Goal: Task Accomplishment & Management: Manage account settings

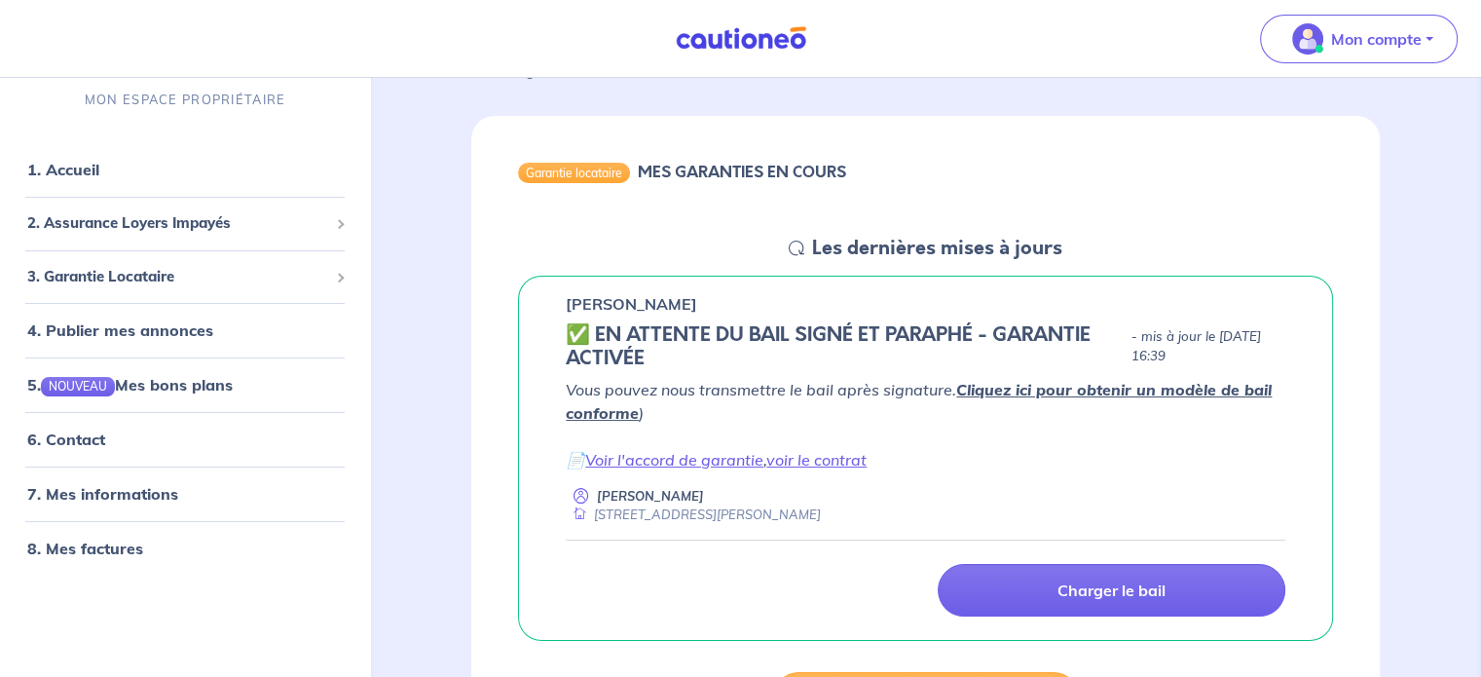
scroll to position [195, 0]
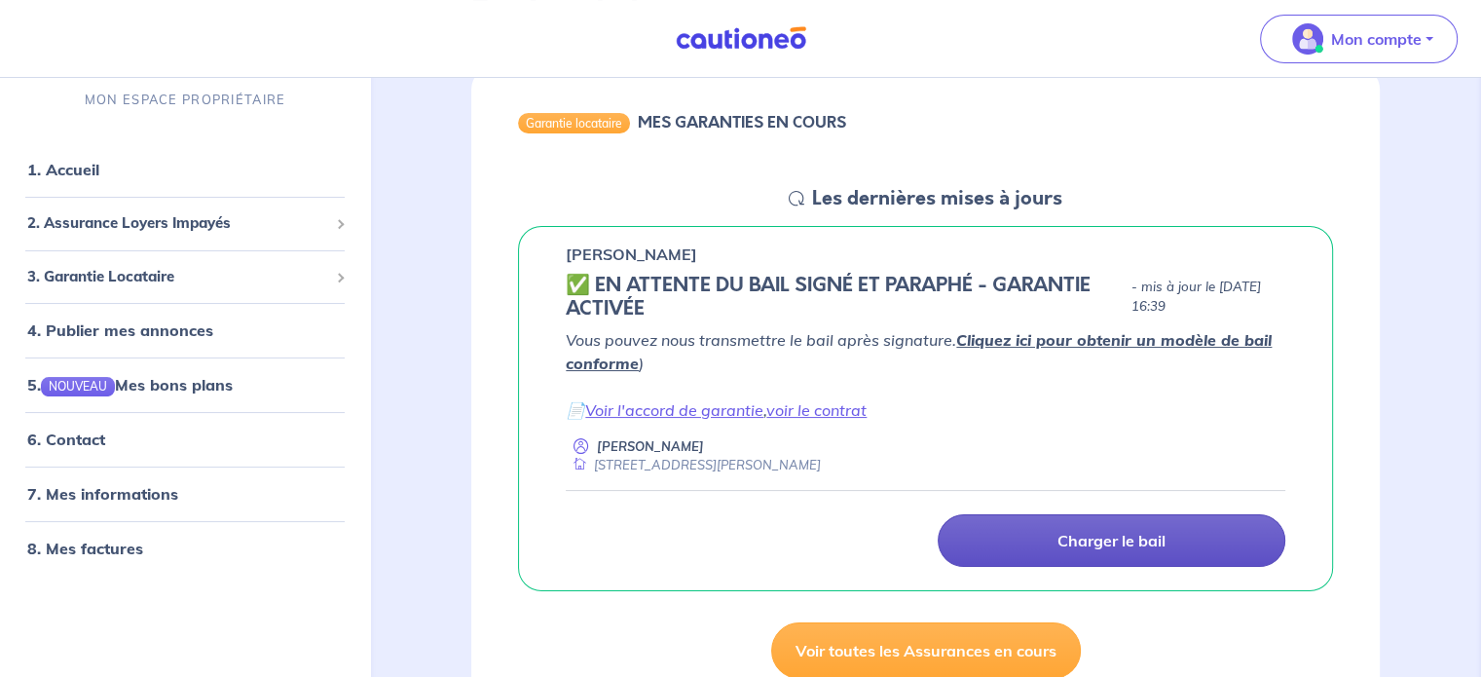
click at [1120, 548] on p "Charger le bail" at bounding box center [1111, 540] width 108 height 19
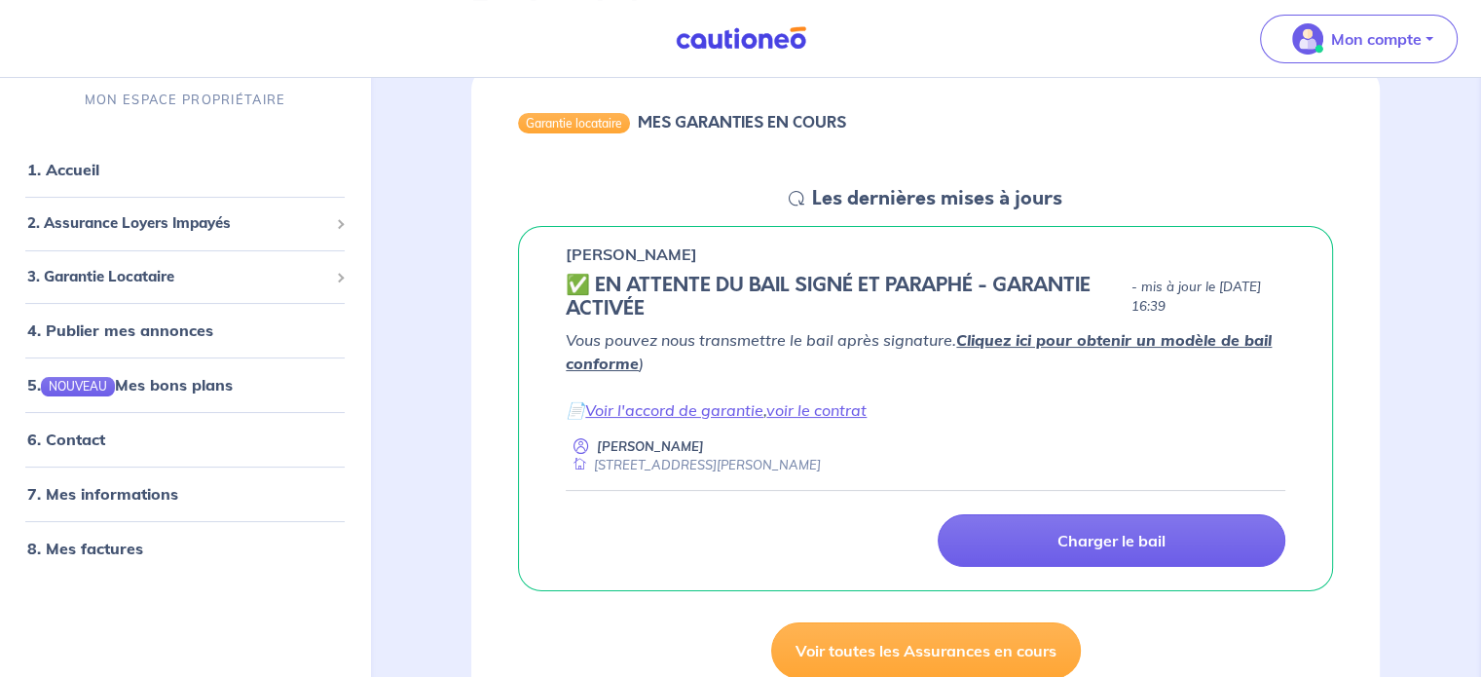
scroll to position [0, 0]
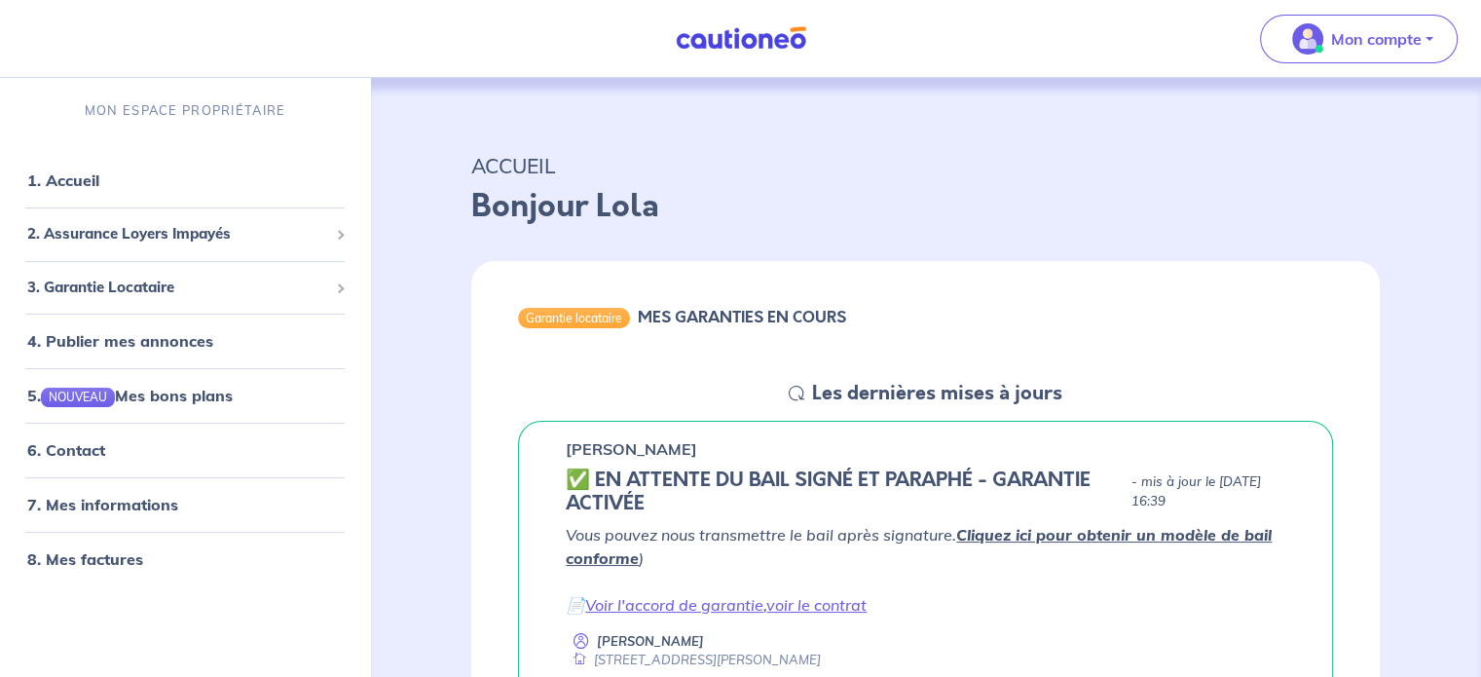
click at [994, 535] on link "Cliquez ici pour obtenir un modèle de bail conforme" at bounding box center [919, 546] width 706 height 43
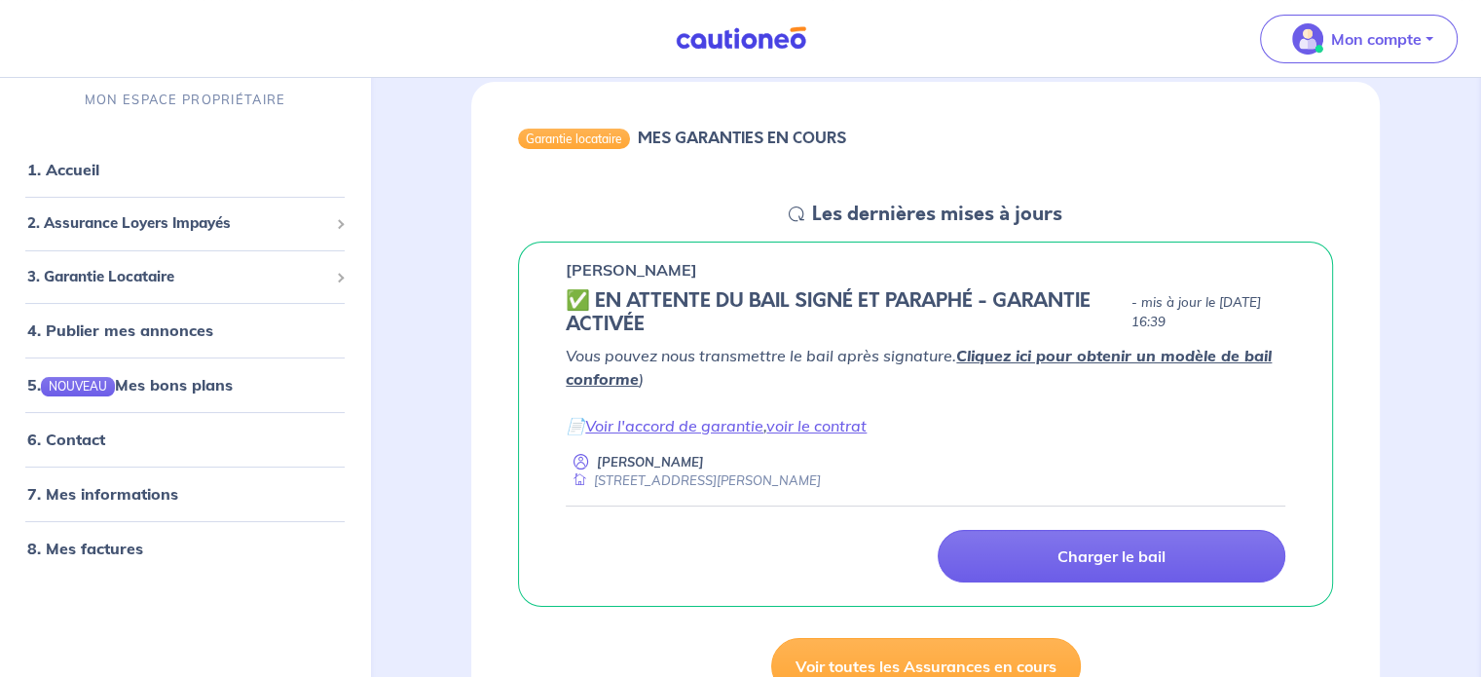
scroll to position [195, 0]
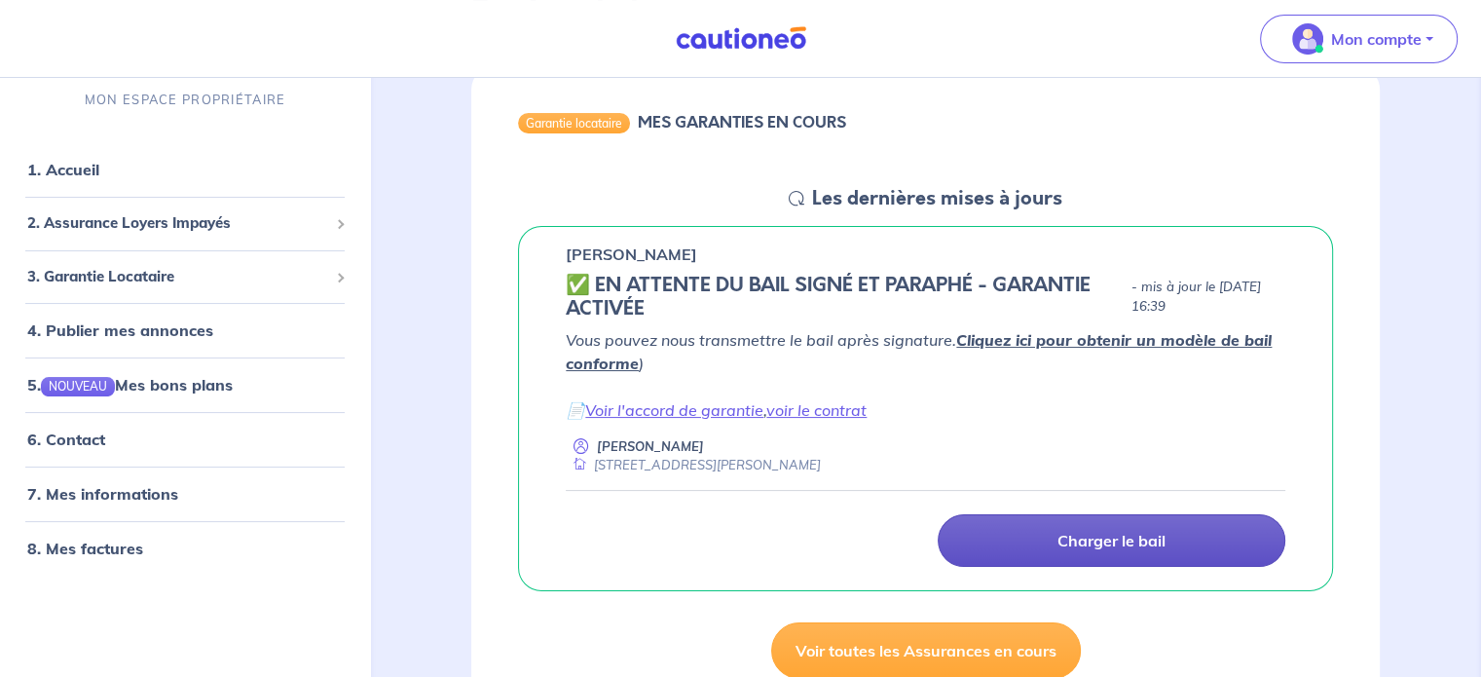
click at [1099, 525] on link "Charger le bail" at bounding box center [1112, 540] width 348 height 53
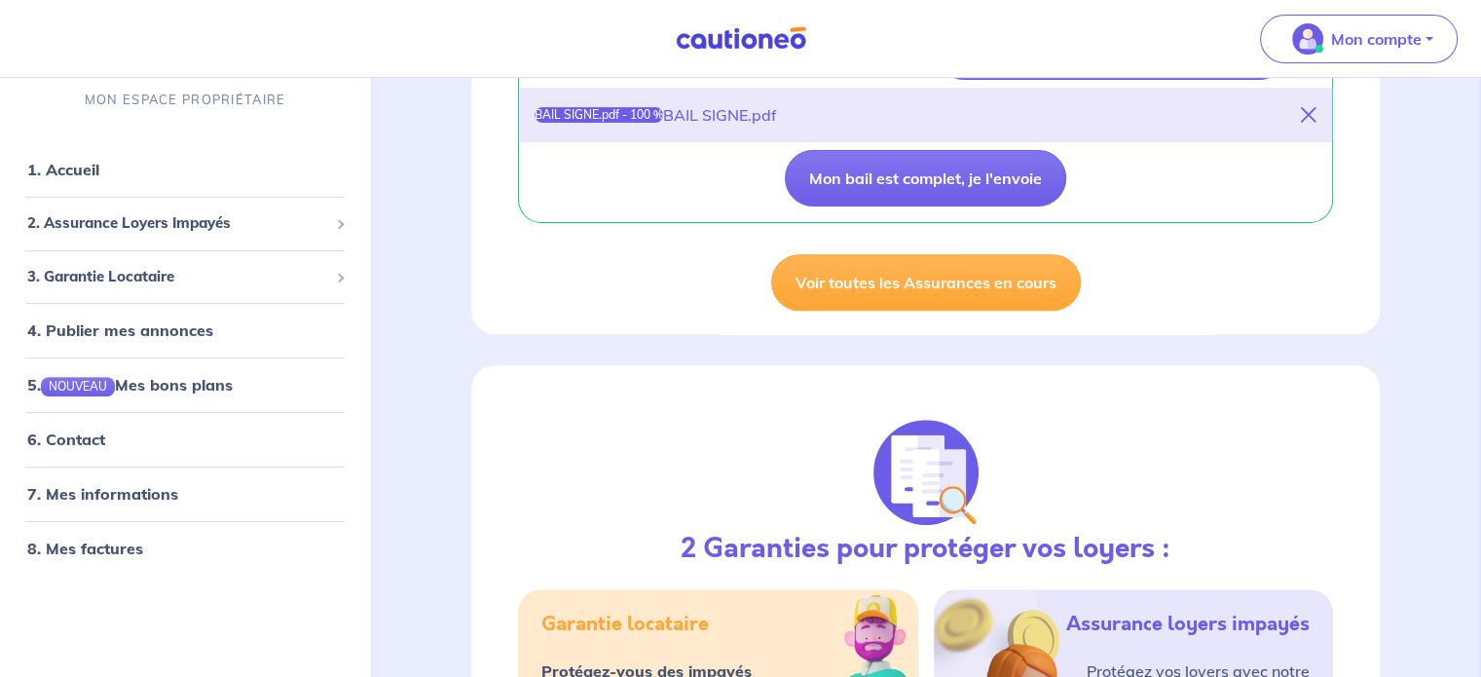
scroll to position [487, 0]
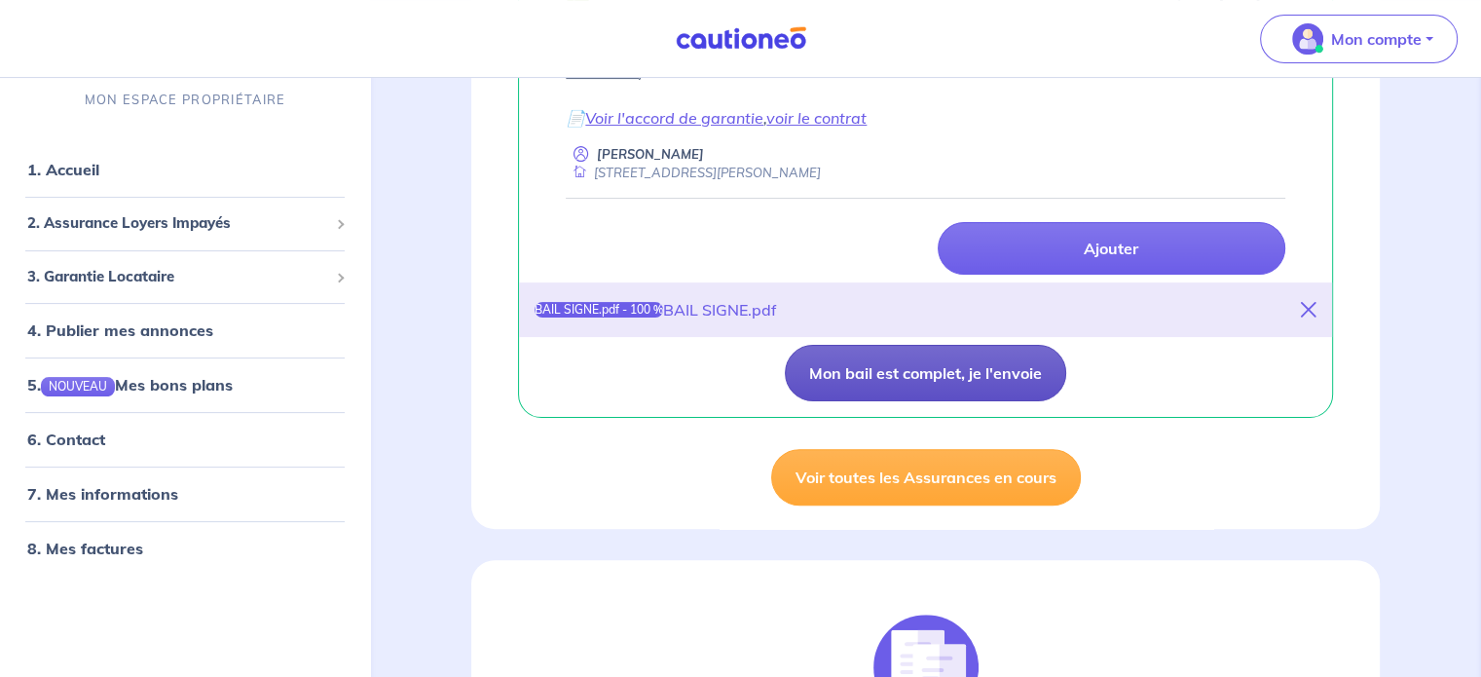
click at [984, 366] on button "Mon bail est complet, je l'envoie" at bounding box center [925, 373] width 281 height 56
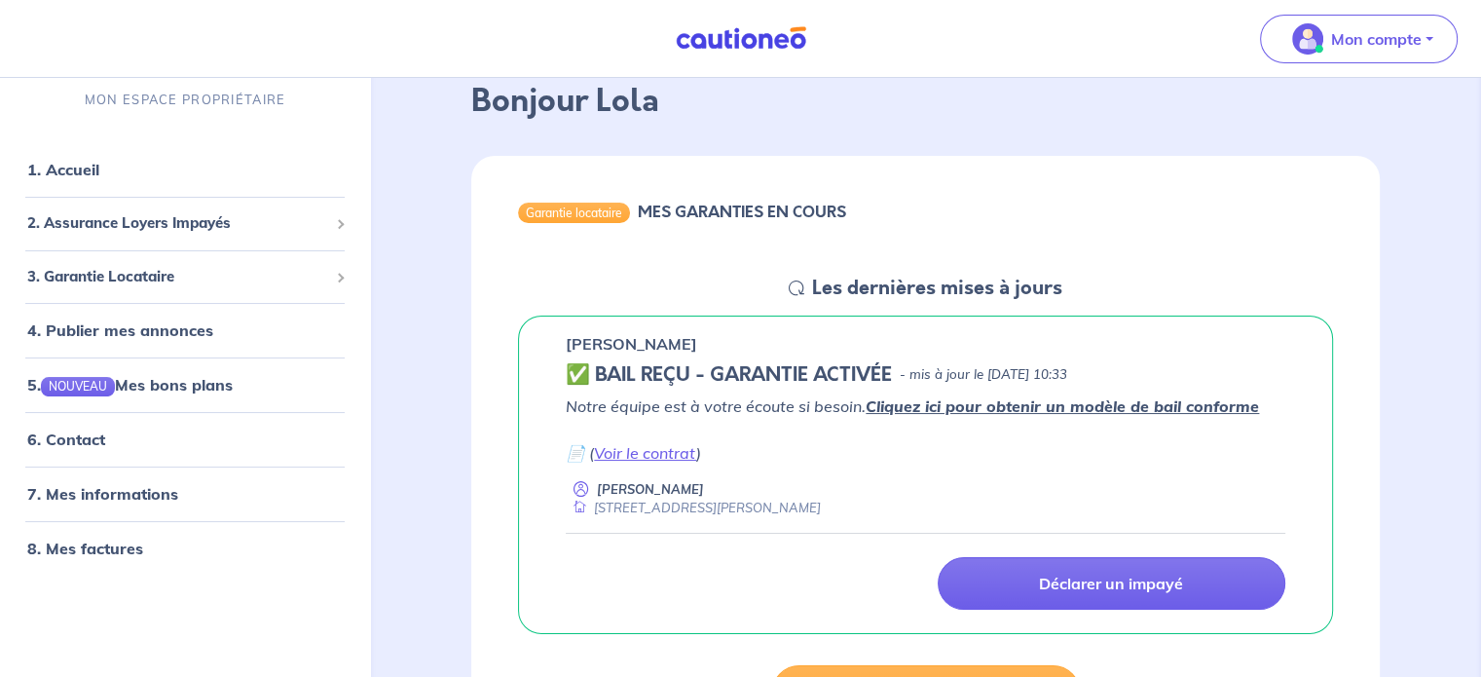
scroll to position [97, 0]
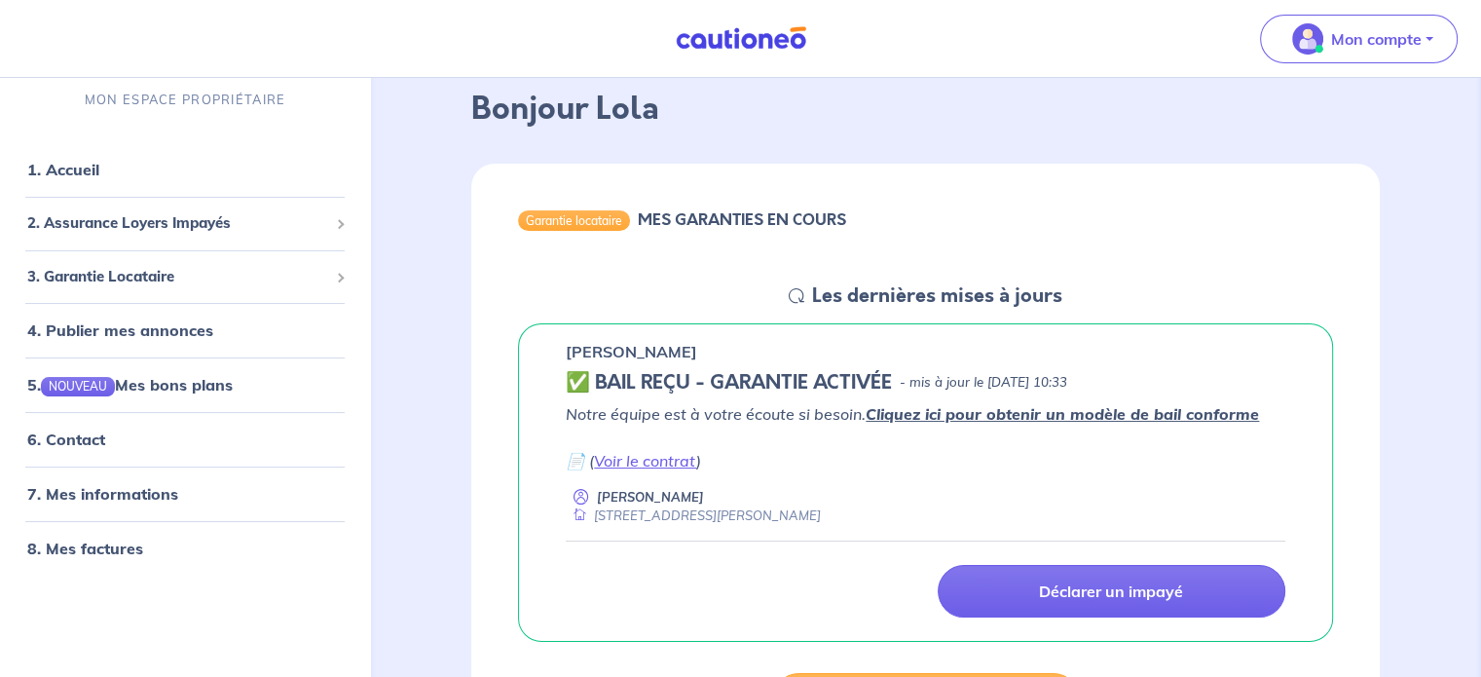
drag, startPoint x: 588, startPoint y: 416, endPoint x: 1387, endPoint y: 390, distance: 799.8
click at [1387, 390] on div "Garantie locataire MES GARANTIES EN COURS Les dernières mises à jours [PERSON_N…" at bounding box center [926, 450] width 1002 height 605
click at [1324, 406] on div "[PERSON_NAME] ✅ BAIL REÇU - GARANTIE ACTIVÉE - mis à jour le [DATE] 10:33 Notre…" at bounding box center [925, 482] width 815 height 319
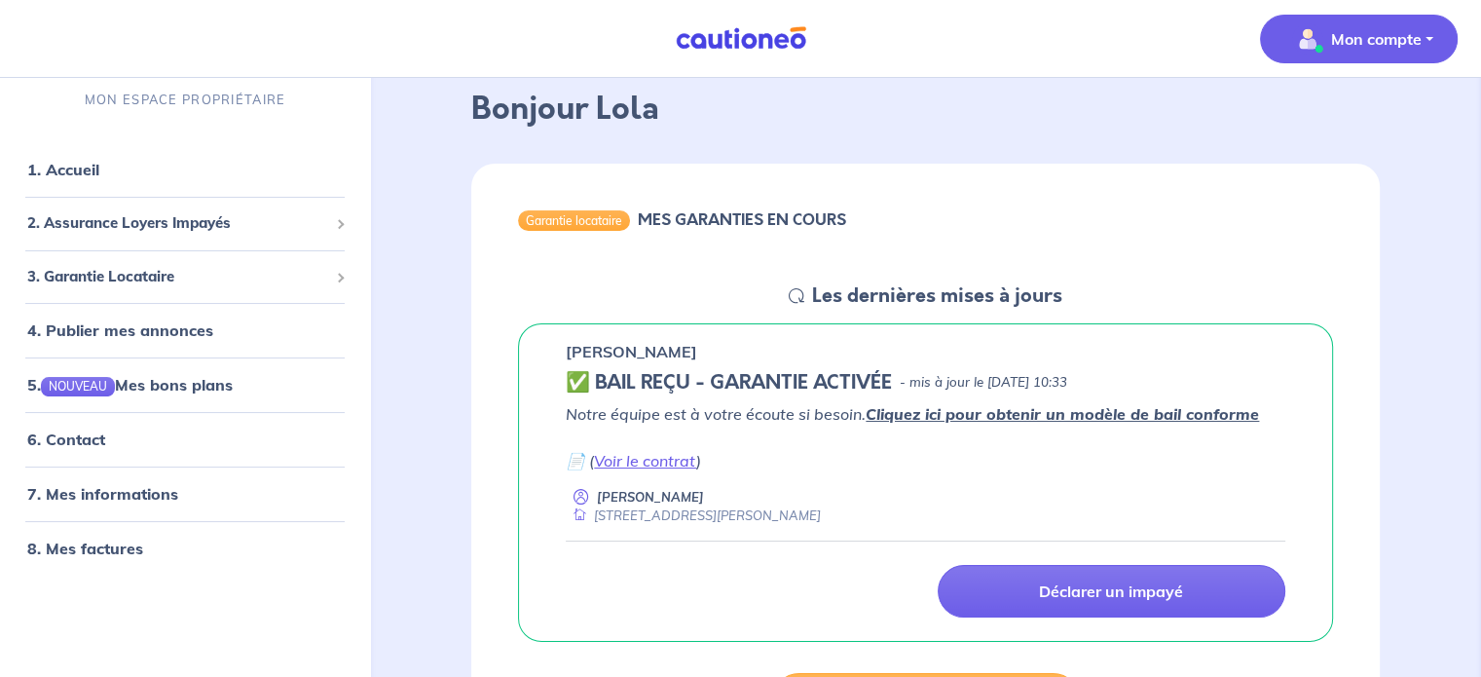
click at [1364, 46] on p "Mon compte" at bounding box center [1376, 38] width 91 height 23
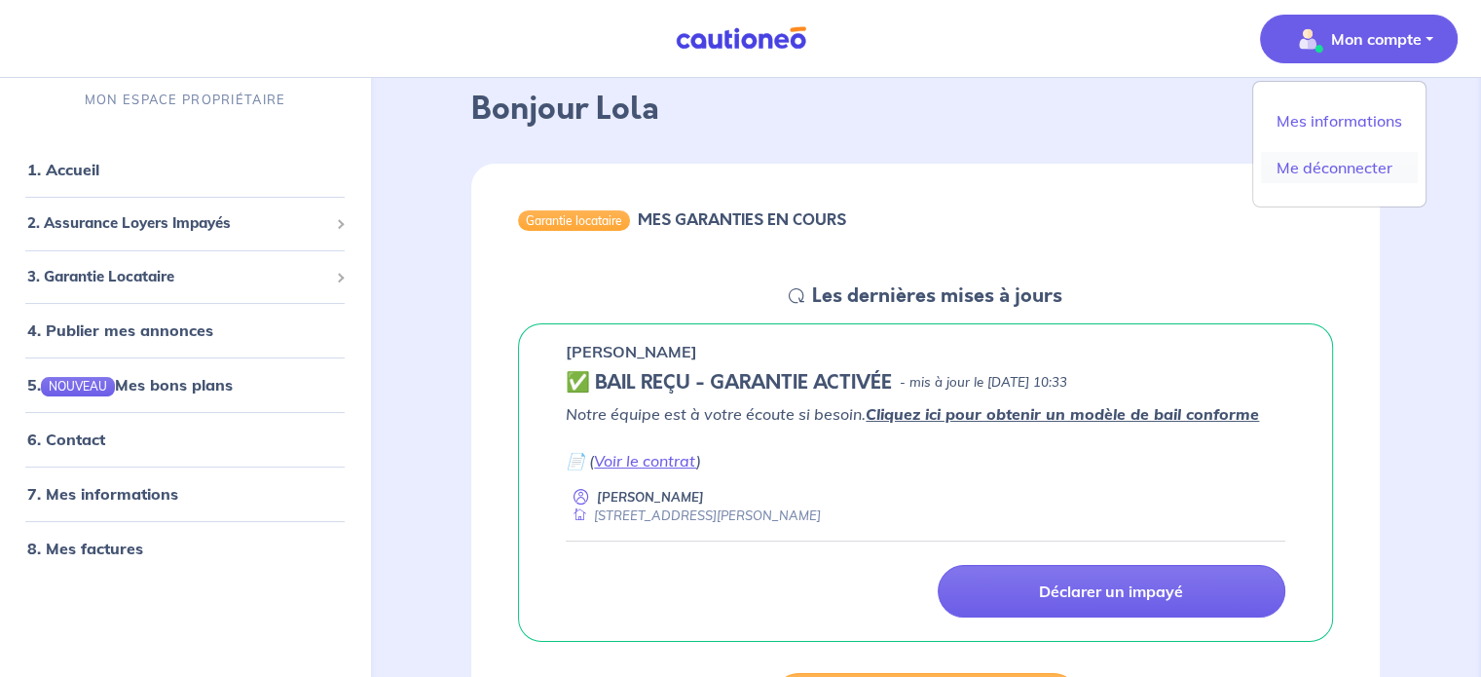
click at [1320, 167] on link "Me déconnecter" at bounding box center [1339, 167] width 157 height 31
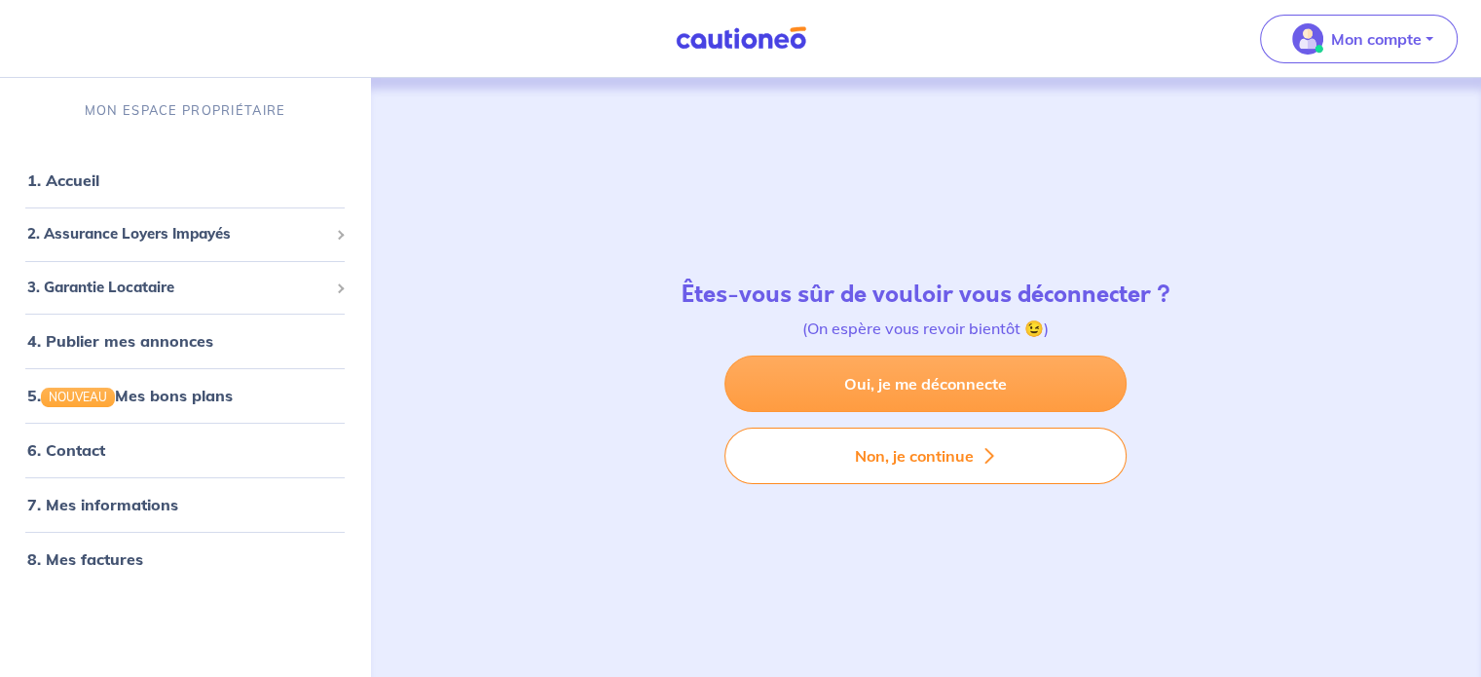
click at [934, 386] on link "Oui, je me déconnecte" at bounding box center [925, 383] width 402 height 56
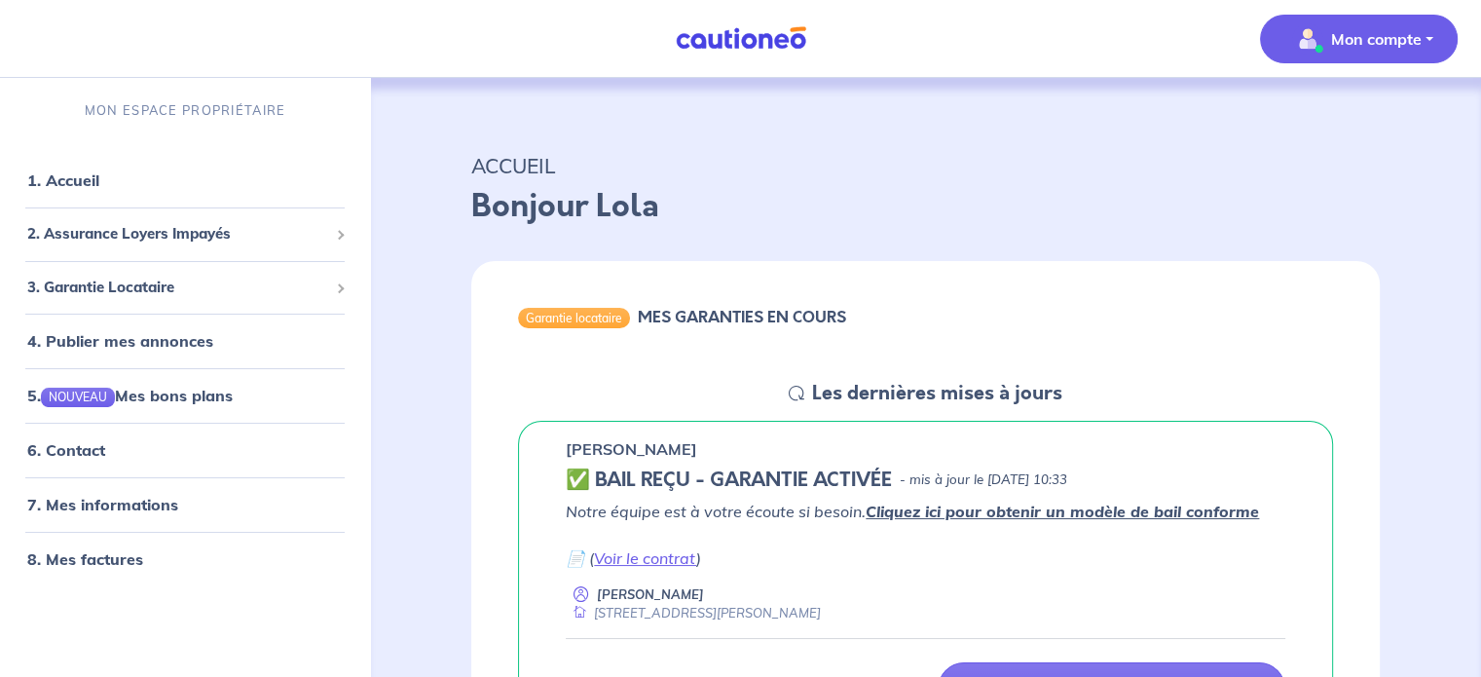
click at [1342, 51] on span "Mon compte" at bounding box center [1352, 38] width 137 height 31
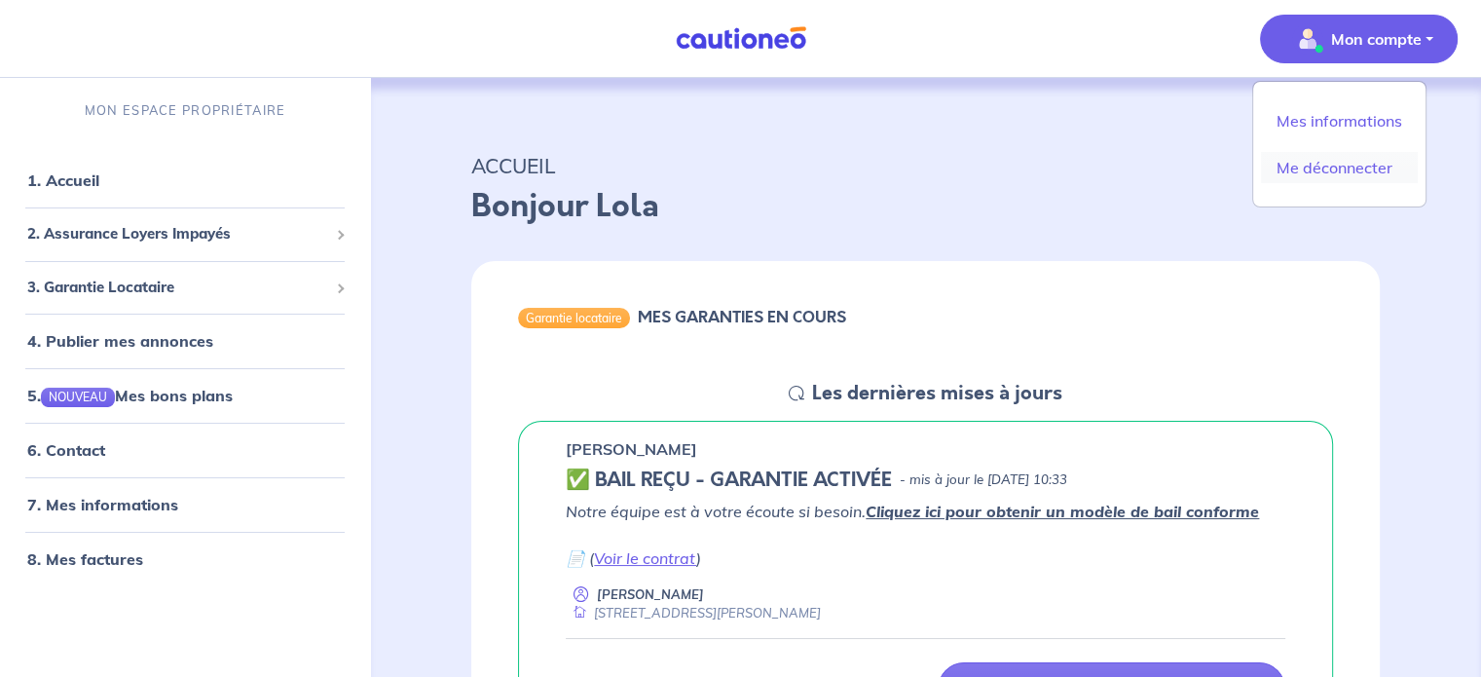
click at [1322, 170] on link "Me déconnecter" at bounding box center [1339, 167] width 157 height 31
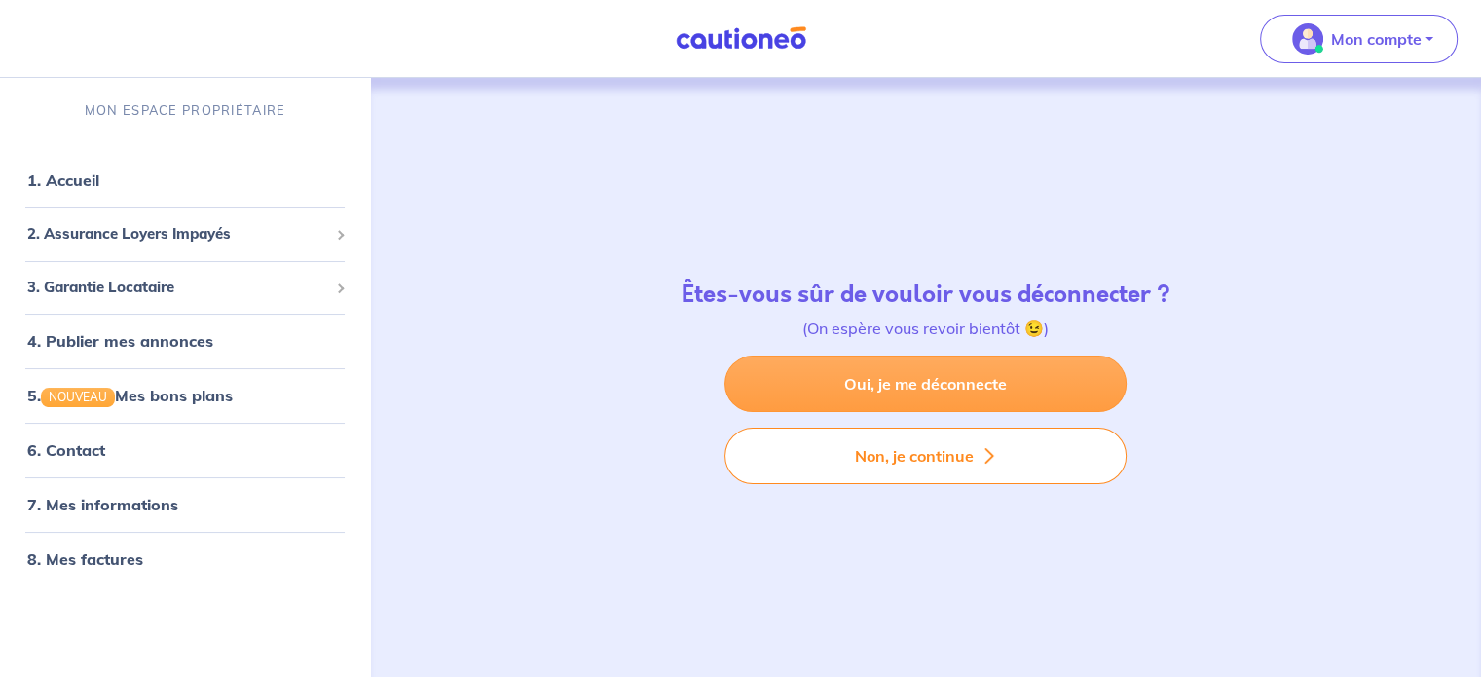
click at [906, 381] on link "Oui, je me déconnecte" at bounding box center [925, 383] width 402 height 56
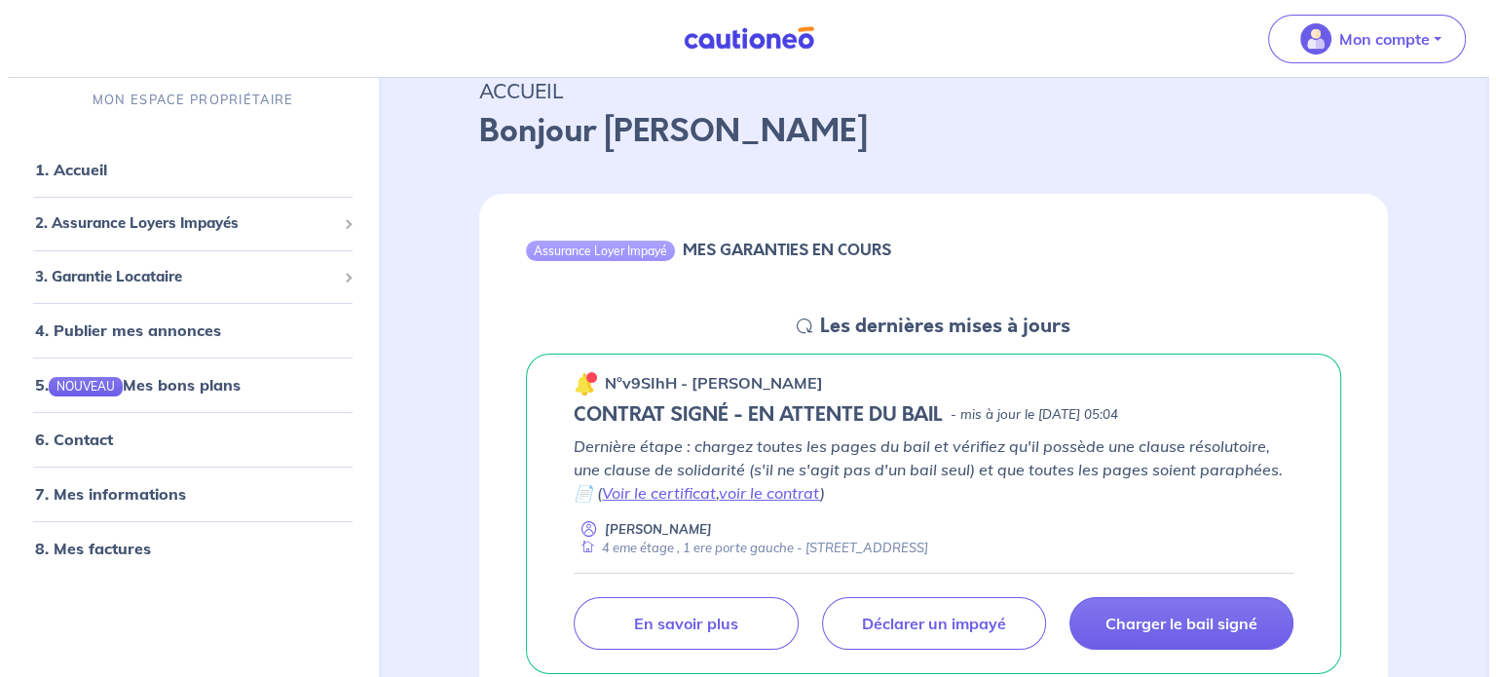
scroll to position [195, 0]
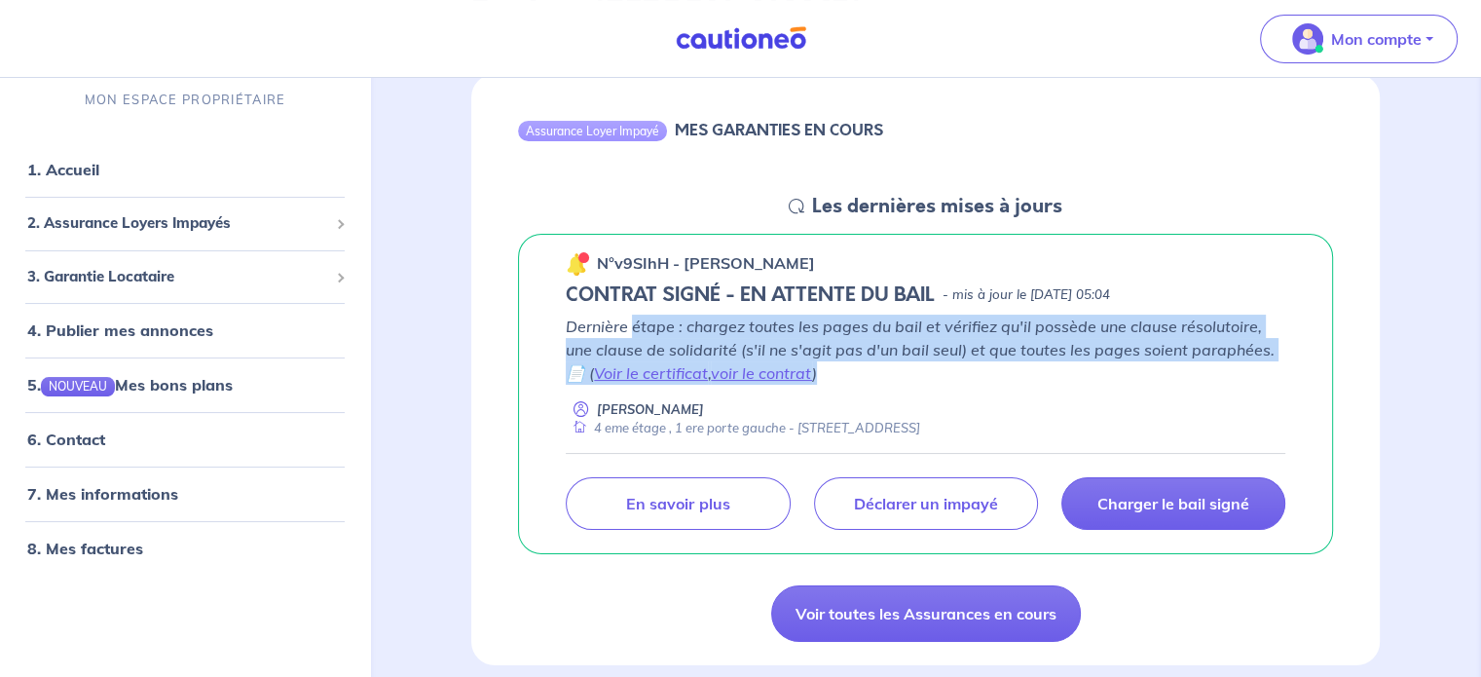
drag, startPoint x: 630, startPoint y: 315, endPoint x: 871, endPoint y: 366, distance: 246.7
click at [1080, 365] on p "Dernière étape : chargez toutes les pages du bail et vérifiez qu'il possède une…" at bounding box center [926, 349] width 720 height 70
click at [581, 264] on img at bounding box center [577, 263] width 23 height 23
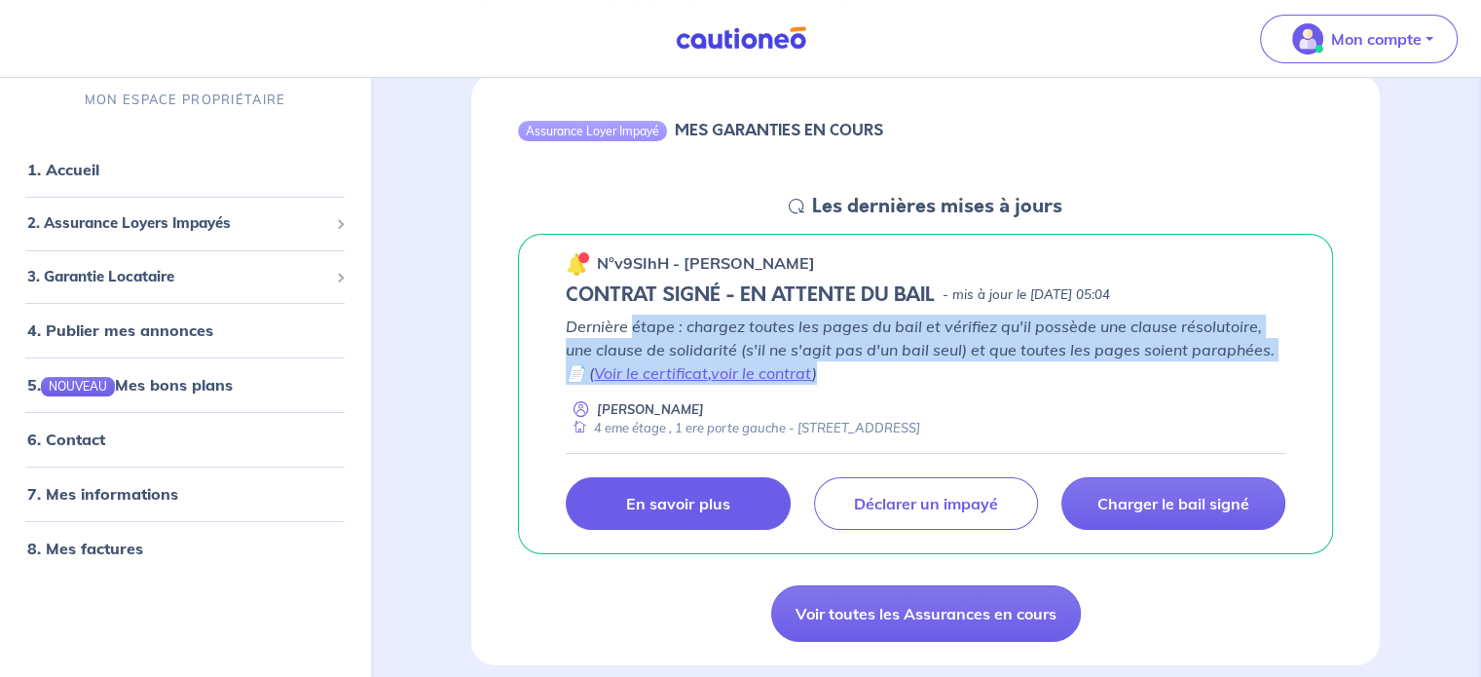
click at [666, 497] on p "En savoir plus" at bounding box center [677, 503] width 103 height 19
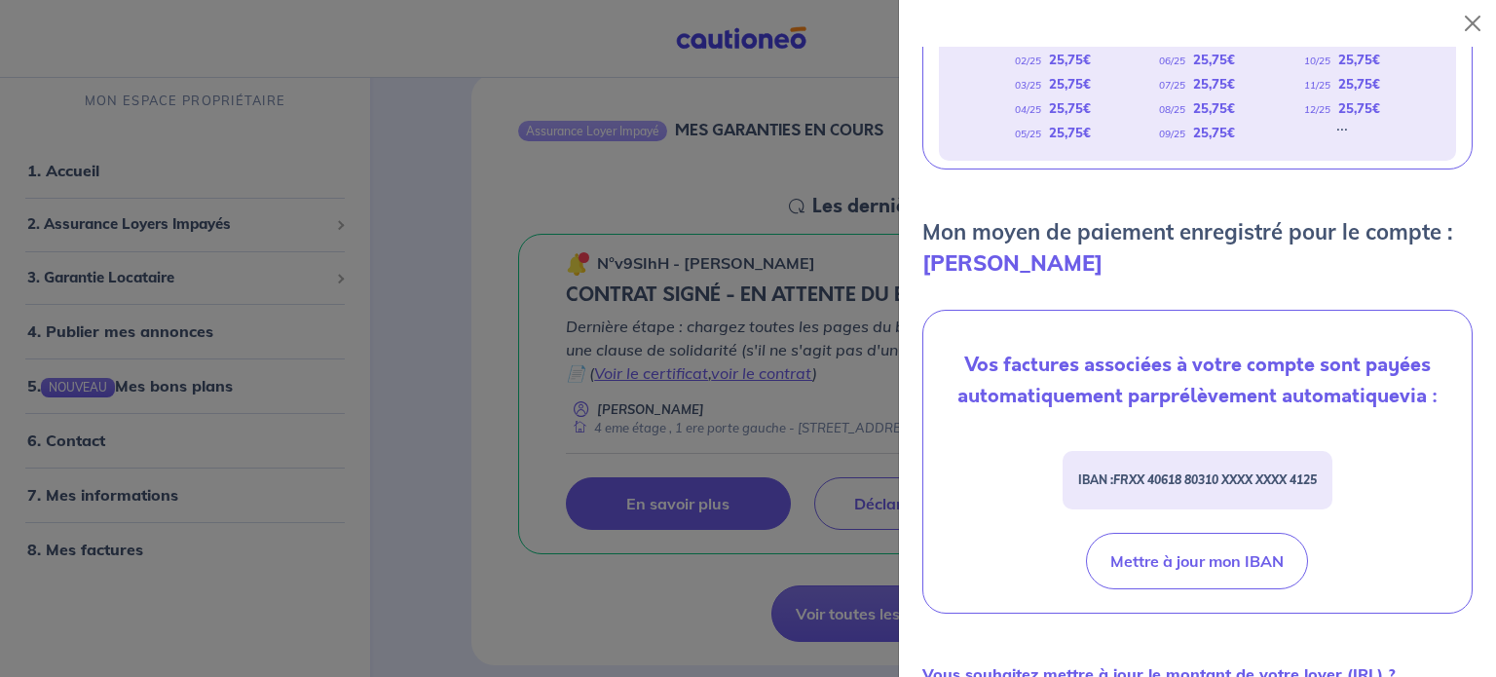
scroll to position [487, 0]
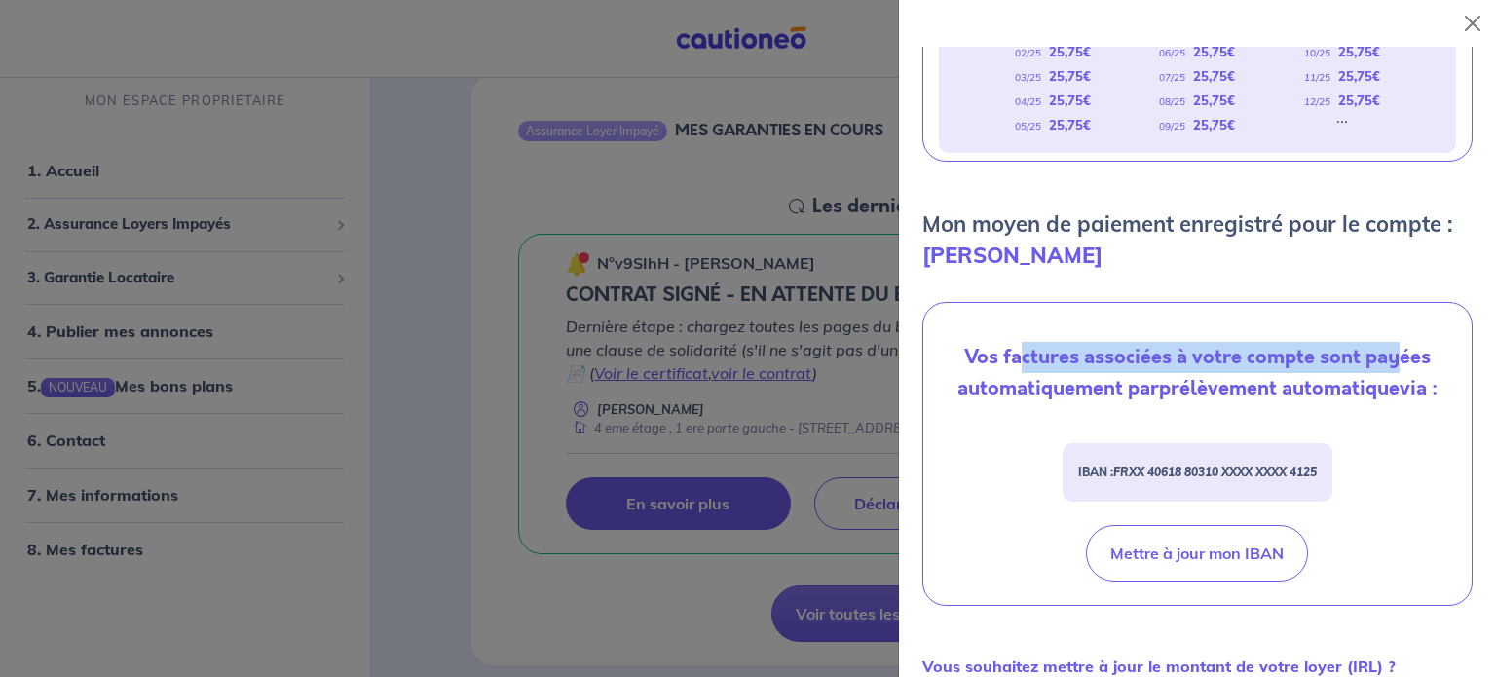
drag, startPoint x: 1020, startPoint y: 376, endPoint x: 1384, endPoint y: 370, distance: 363.2
click at [1384, 370] on p "Vos factures associées à votre compte sont payées automatiquement par prélèveme…" at bounding box center [1197, 373] width 517 height 62
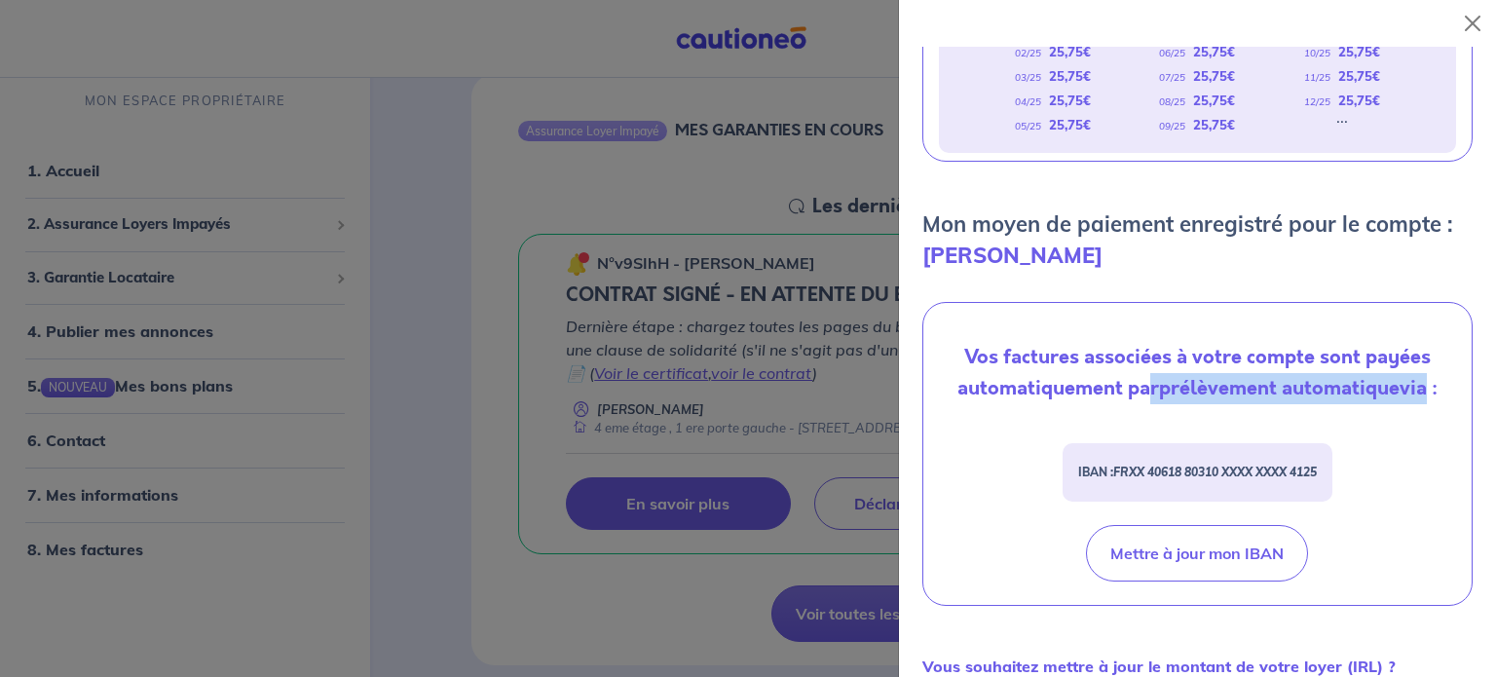
drag, startPoint x: 1414, startPoint y: 415, endPoint x: 1139, endPoint y: 422, distance: 274.6
click at [1139, 404] on p "Vos factures associées à votre compte sont payées automatiquement par prélèveme…" at bounding box center [1197, 373] width 517 height 62
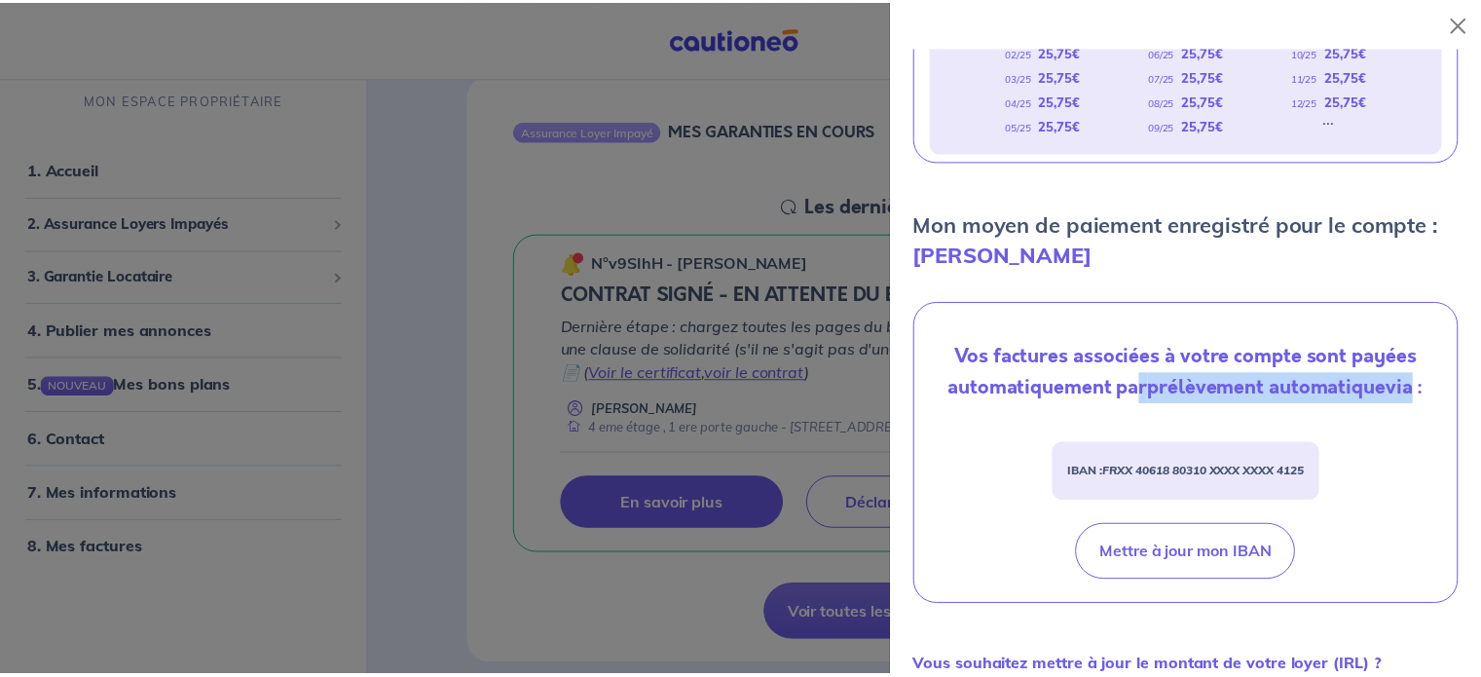
scroll to position [772, 0]
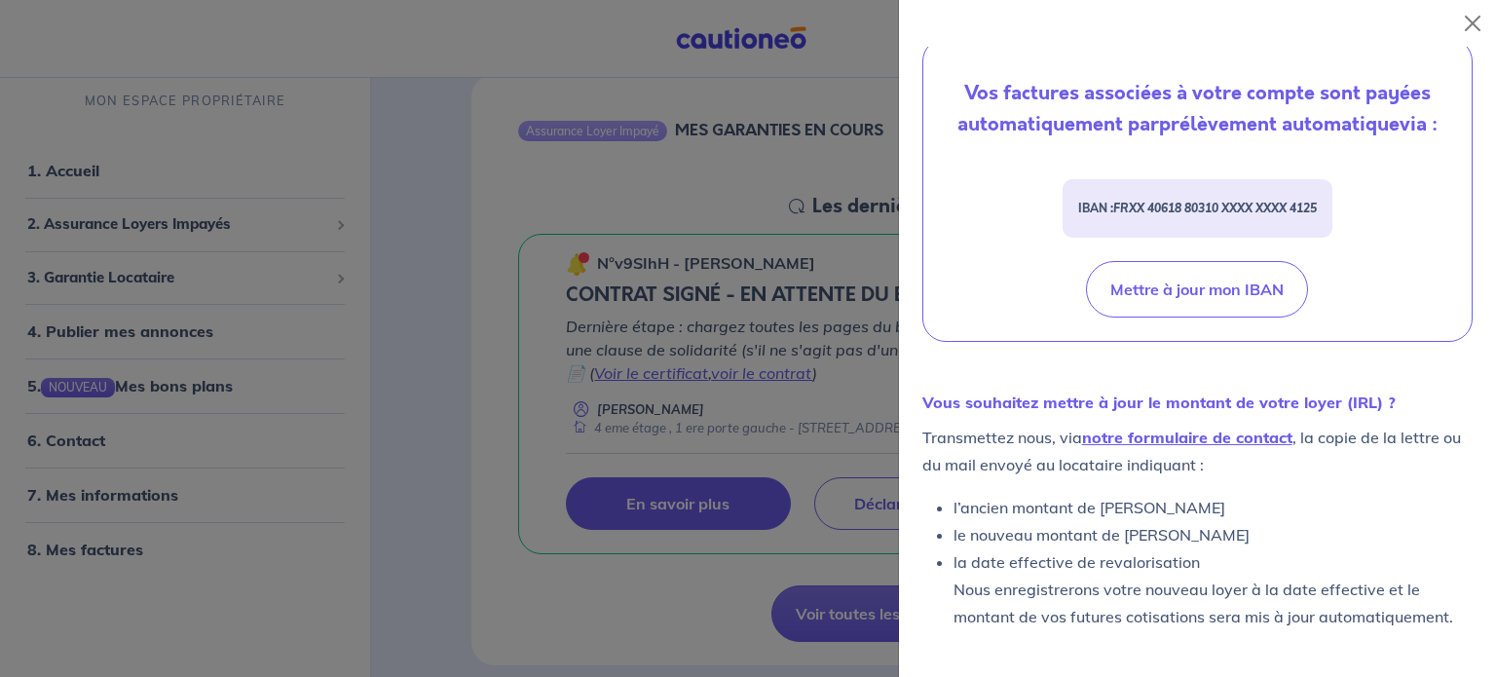
click at [550, 641] on div at bounding box center [748, 338] width 1496 height 677
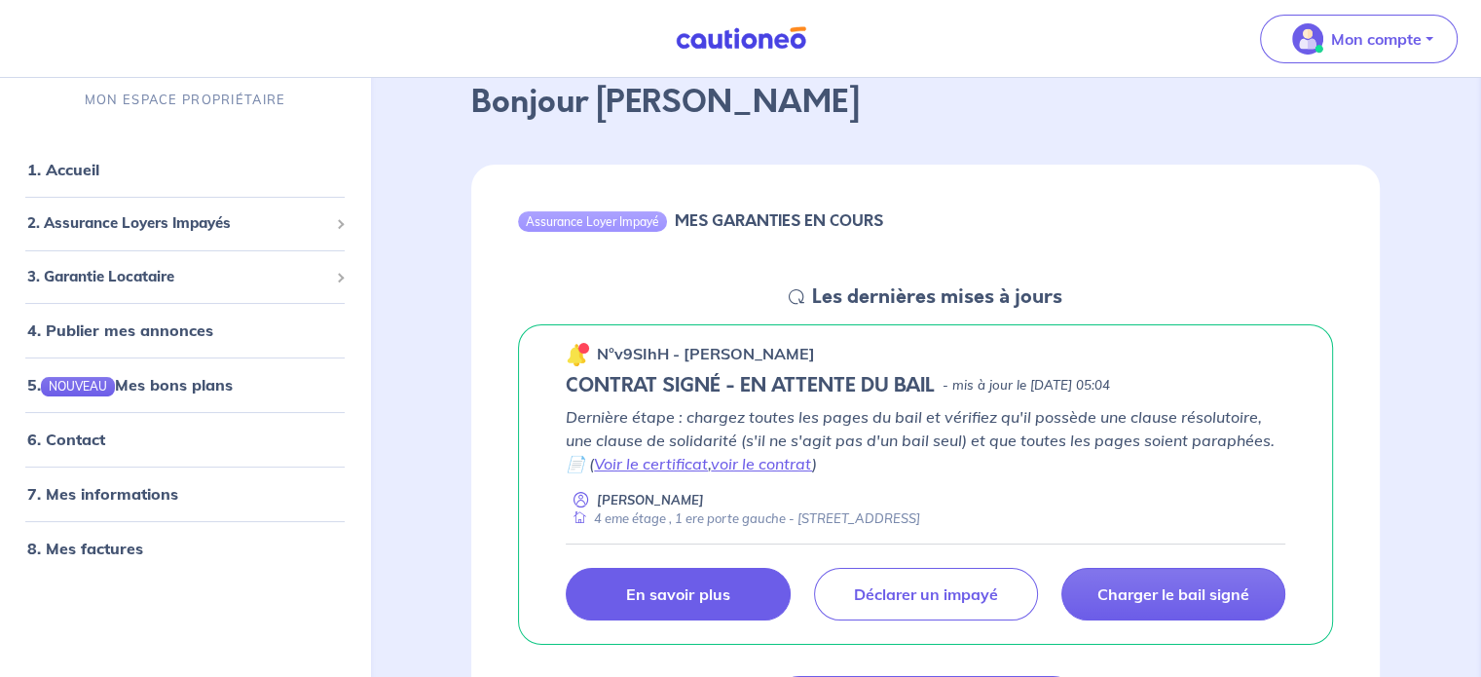
scroll to position [0, 0]
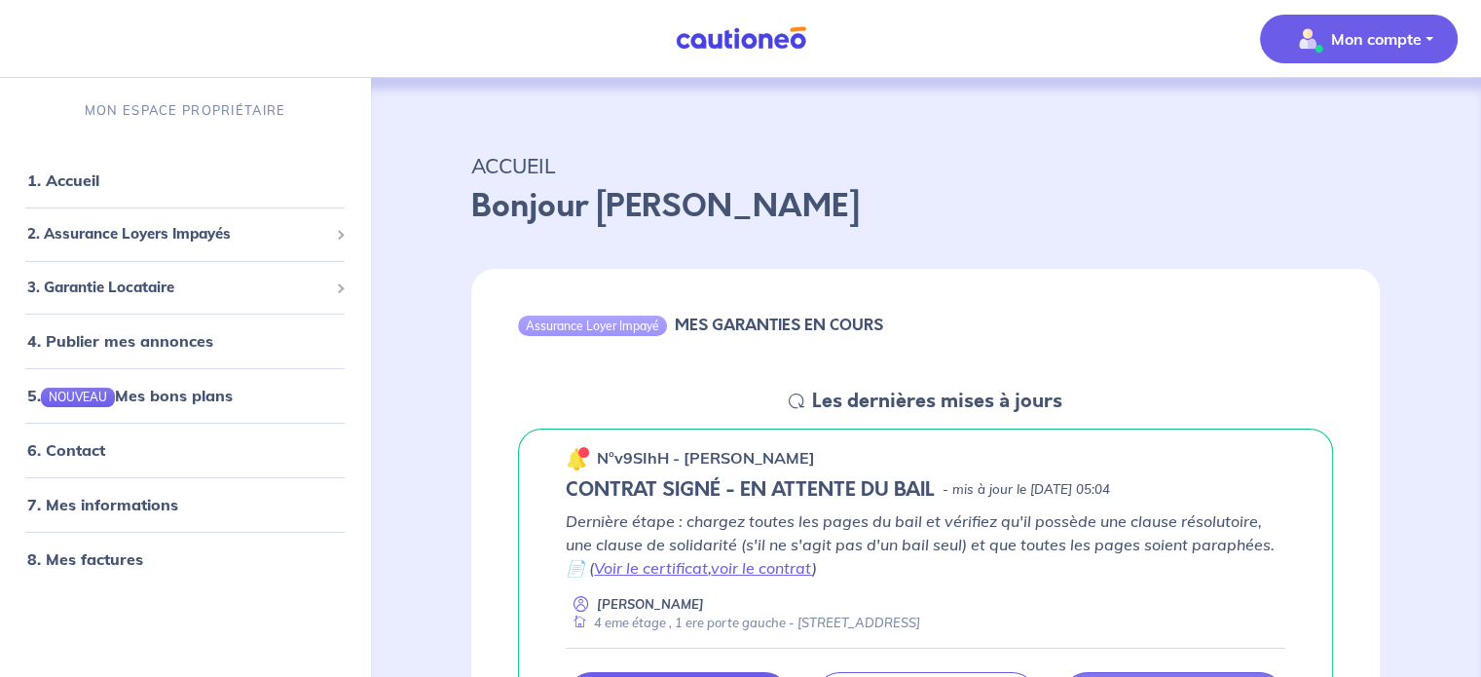
click at [1417, 39] on p "Mon compte" at bounding box center [1376, 38] width 91 height 23
